Goal: Browse casually: Explore the website without a specific task or goal

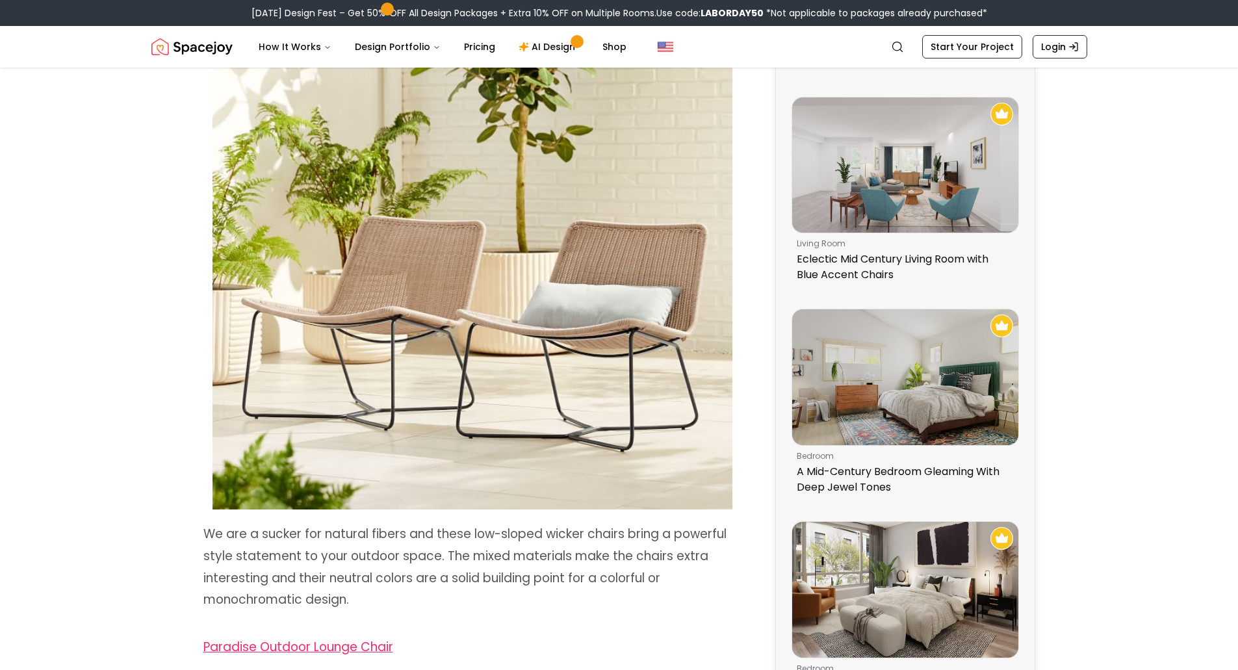
scroll to position [465, 0]
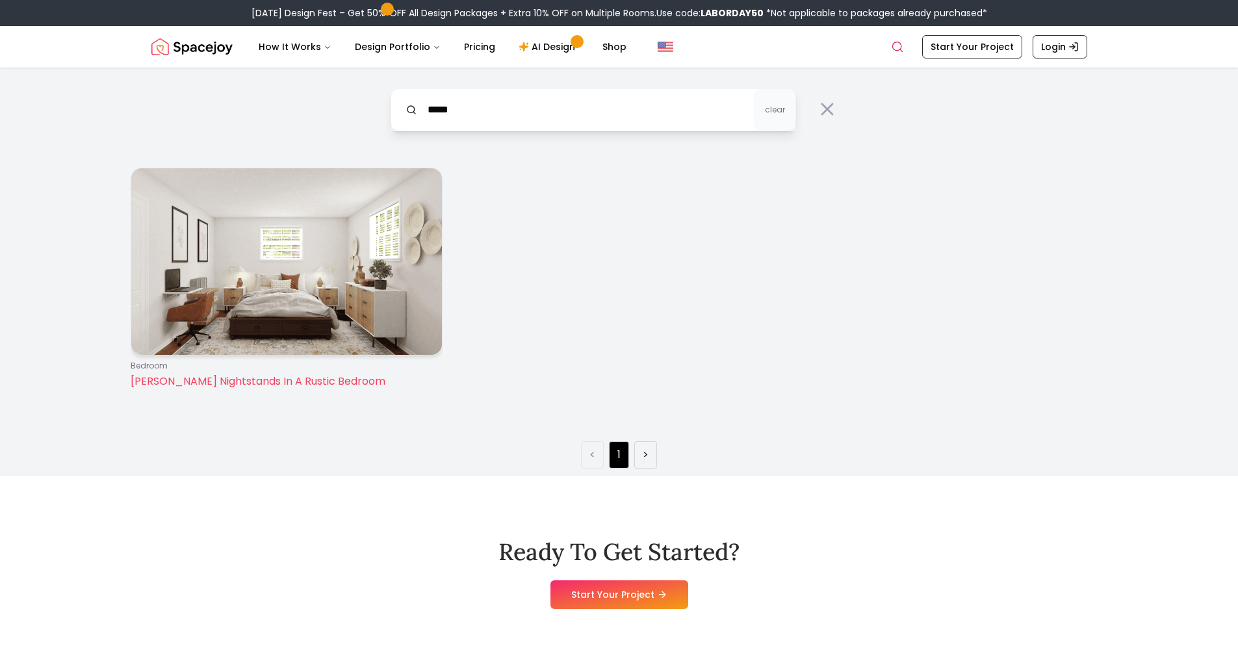
click at [307, 295] on img at bounding box center [286, 261] width 311 height 187
click at [305, 313] on img at bounding box center [286, 261] width 311 height 187
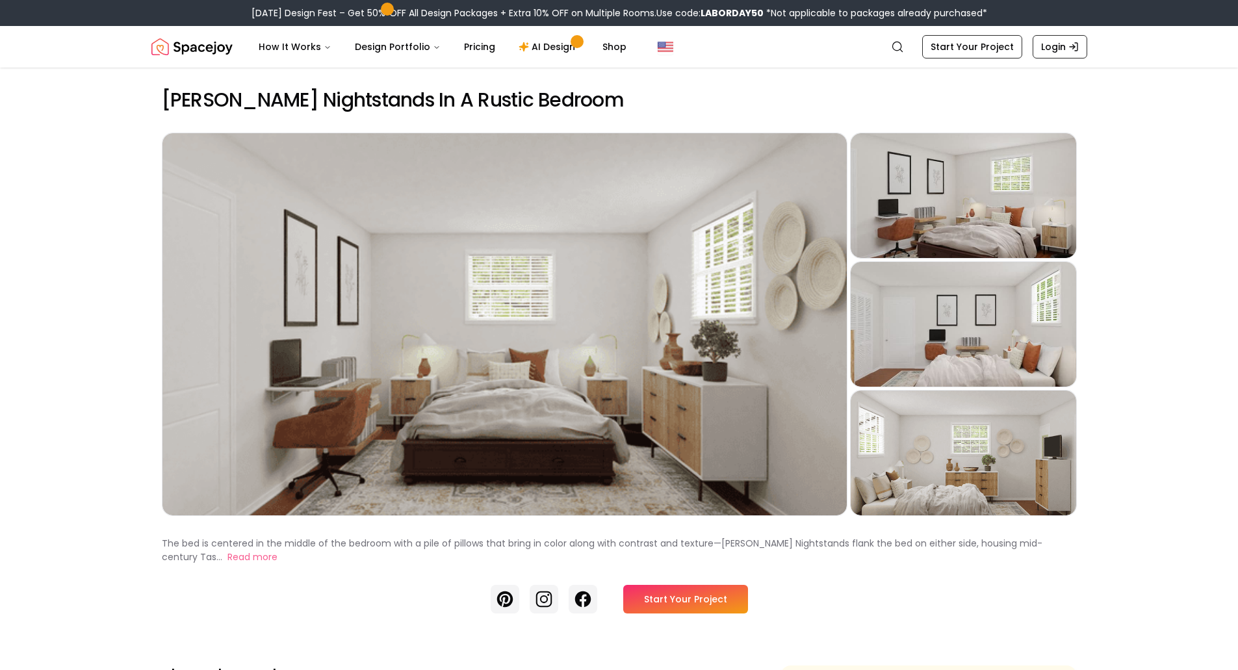
click at [641, 406] on div "Preview" at bounding box center [504, 324] width 684 height 382
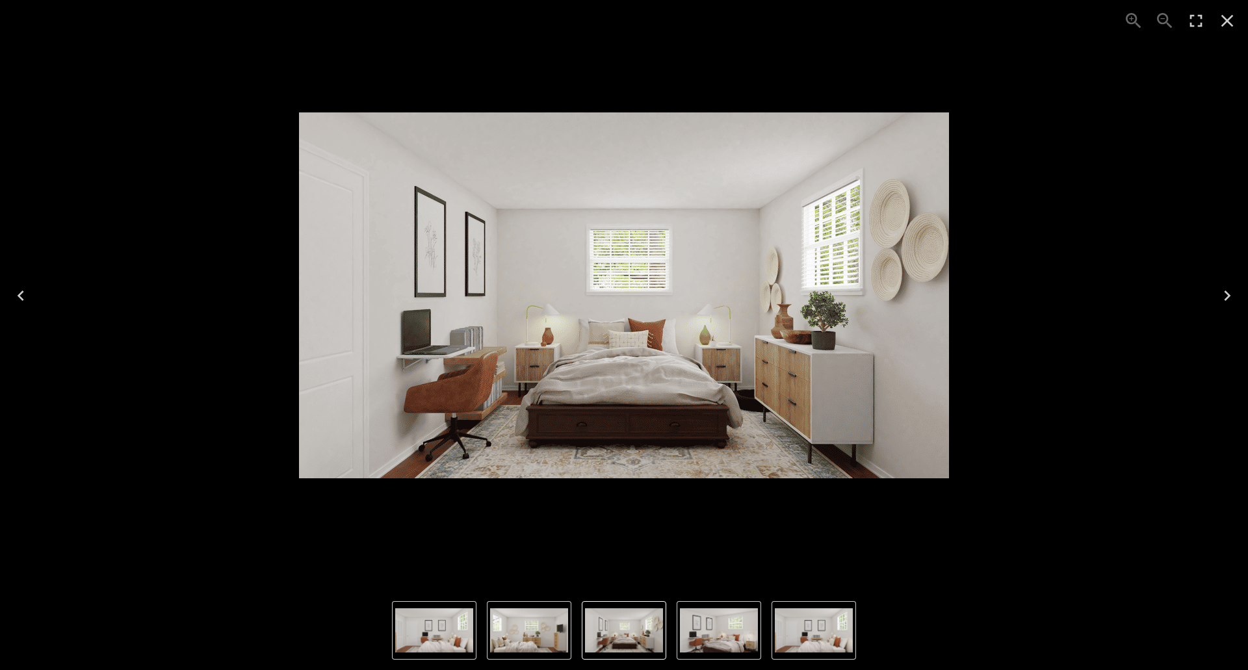
click at [1221, 294] on icon "Next" at bounding box center [1227, 295] width 21 height 21
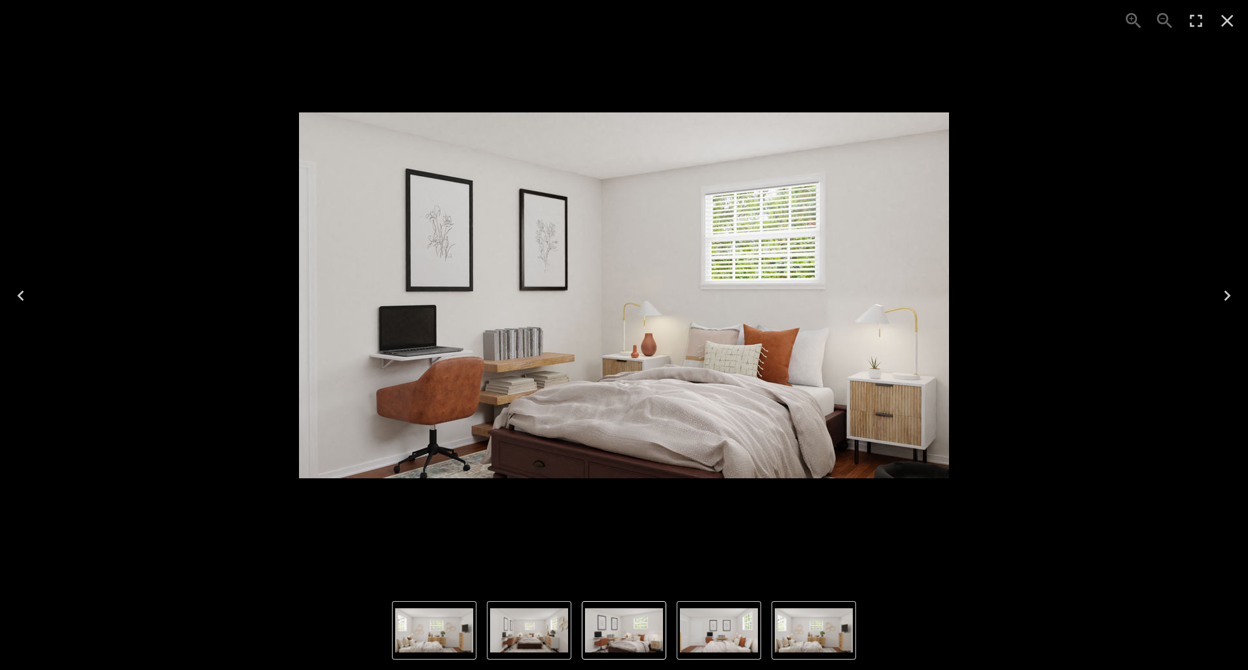
click at [1225, 294] on icon "Next" at bounding box center [1227, 295] width 21 height 21
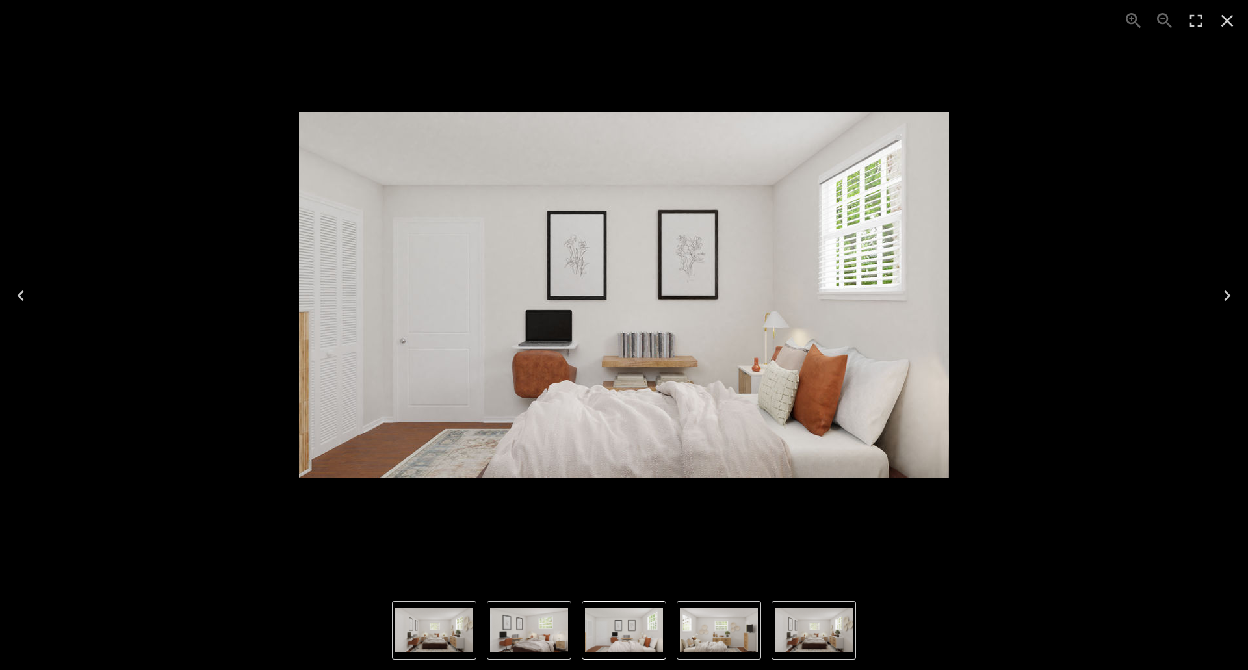
click at [1225, 294] on icon "Next" at bounding box center [1227, 295] width 21 height 21
